Goal: Use online tool/utility: Utilize a website feature to perform a specific function

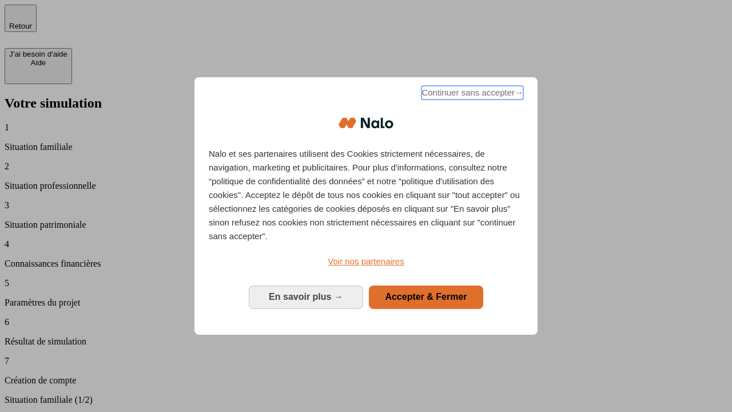
click at [471, 94] on span "Continuer sans accepter →" at bounding box center [473, 93] width 102 height 14
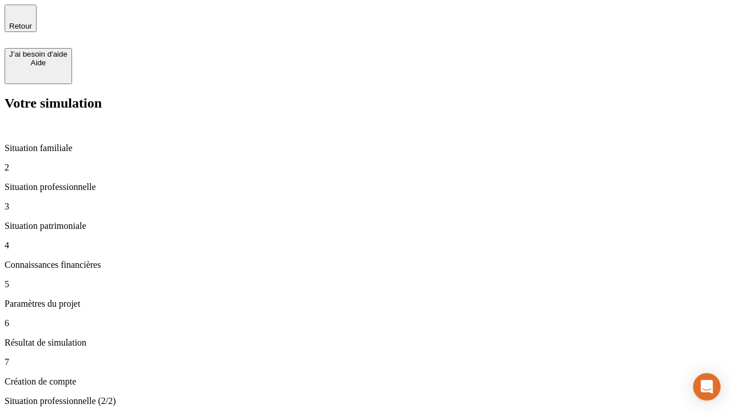
type input "30 000"
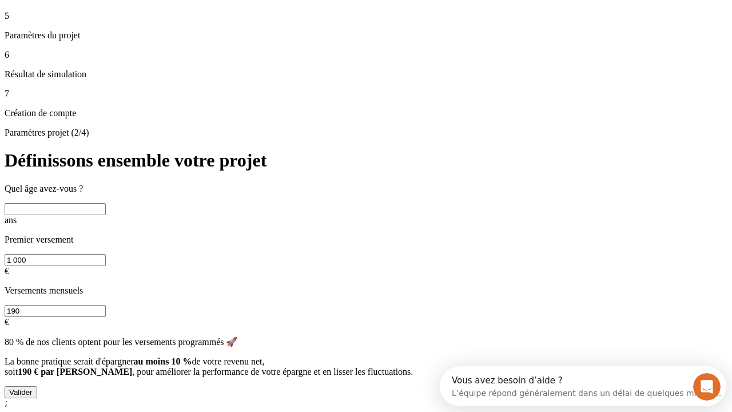
scroll to position [10, 0]
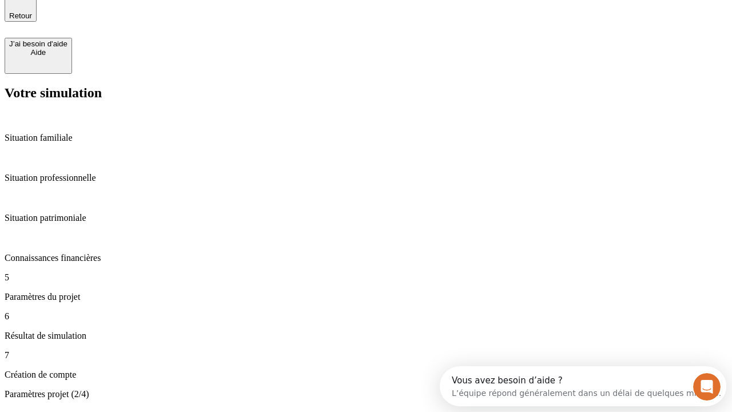
type input "25"
type input "1 000"
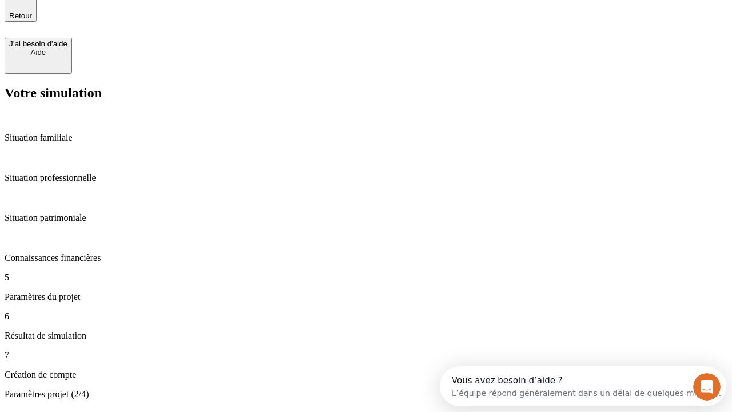
type input "640"
